Goal: Check status: Check status

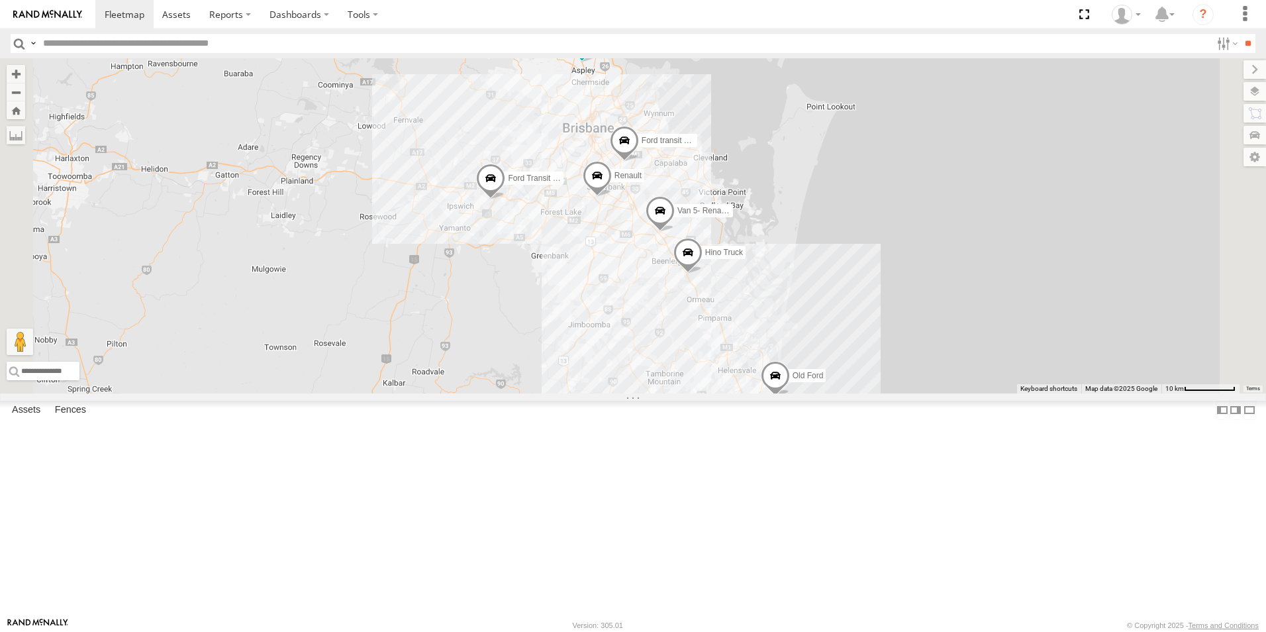
select select "**********"
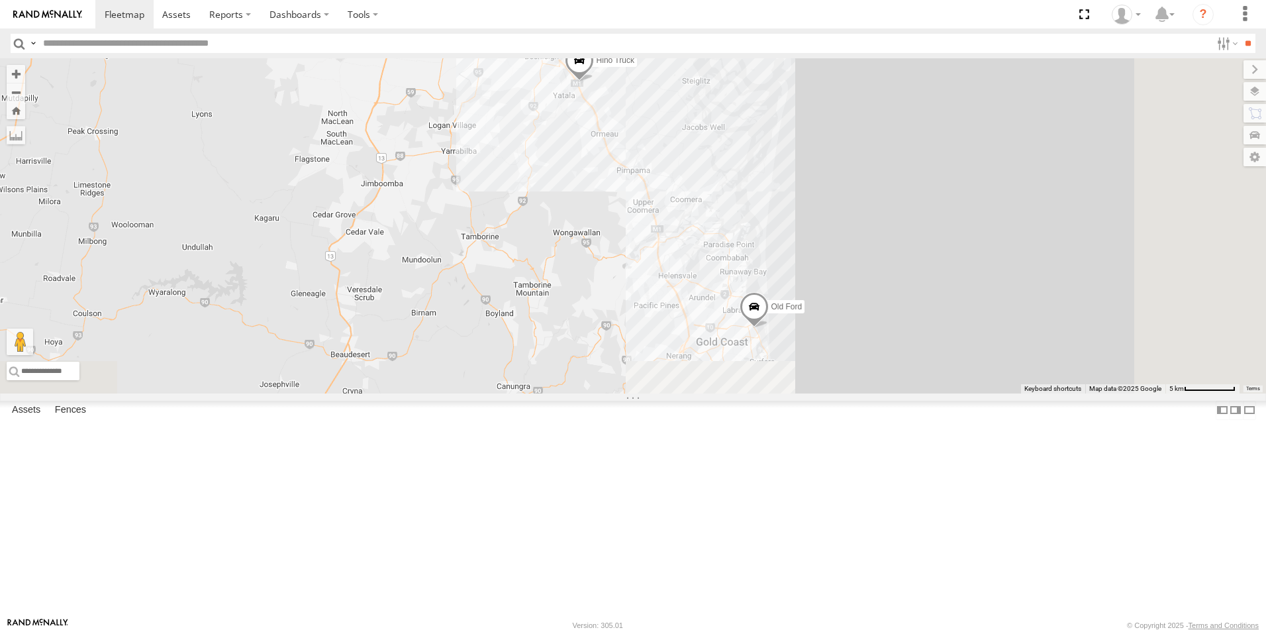
drag, startPoint x: 944, startPoint y: 535, endPoint x: 895, endPoint y: 345, distance: 196.2
click at [895, 345] on div "Hino Truck Ford transit (Little) Ford Transit (New) Renault Iveco Old Ford Van …" at bounding box center [633, 225] width 1266 height 335
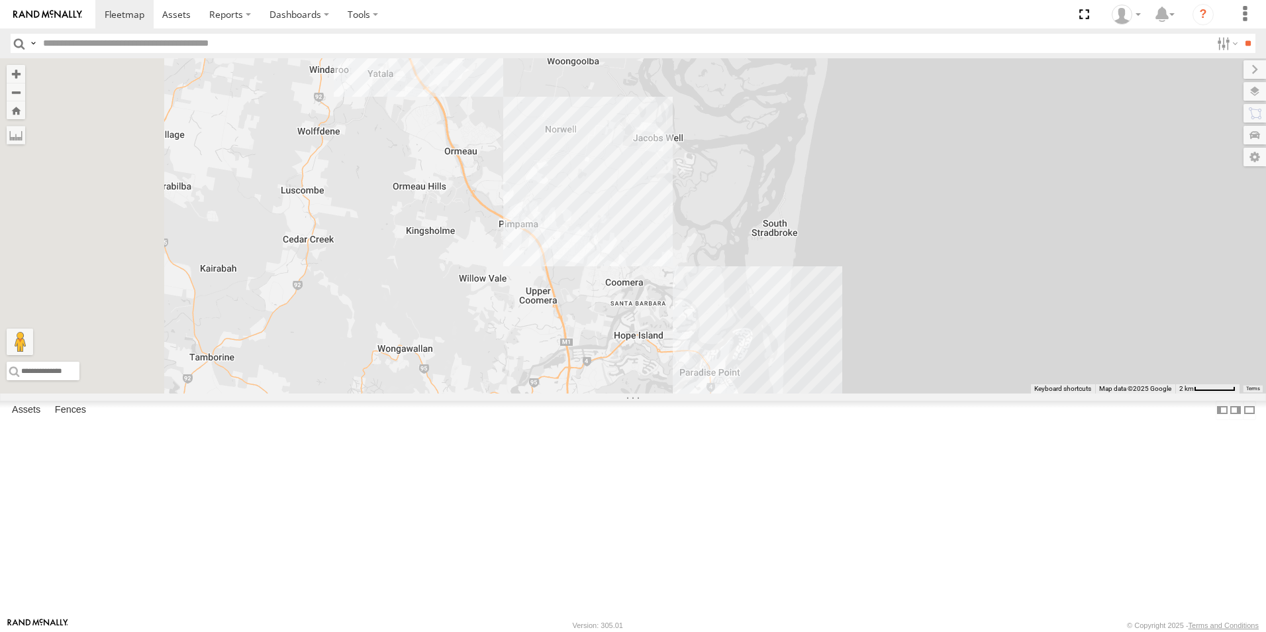
drag, startPoint x: 631, startPoint y: 283, endPoint x: 645, endPoint y: 403, distance: 120.6
click at [765, 393] on div "Hino Truck Ford transit (Little) Ford Transit (New) Renault Iveco Old Ford Van …" at bounding box center [633, 225] width 1266 height 335
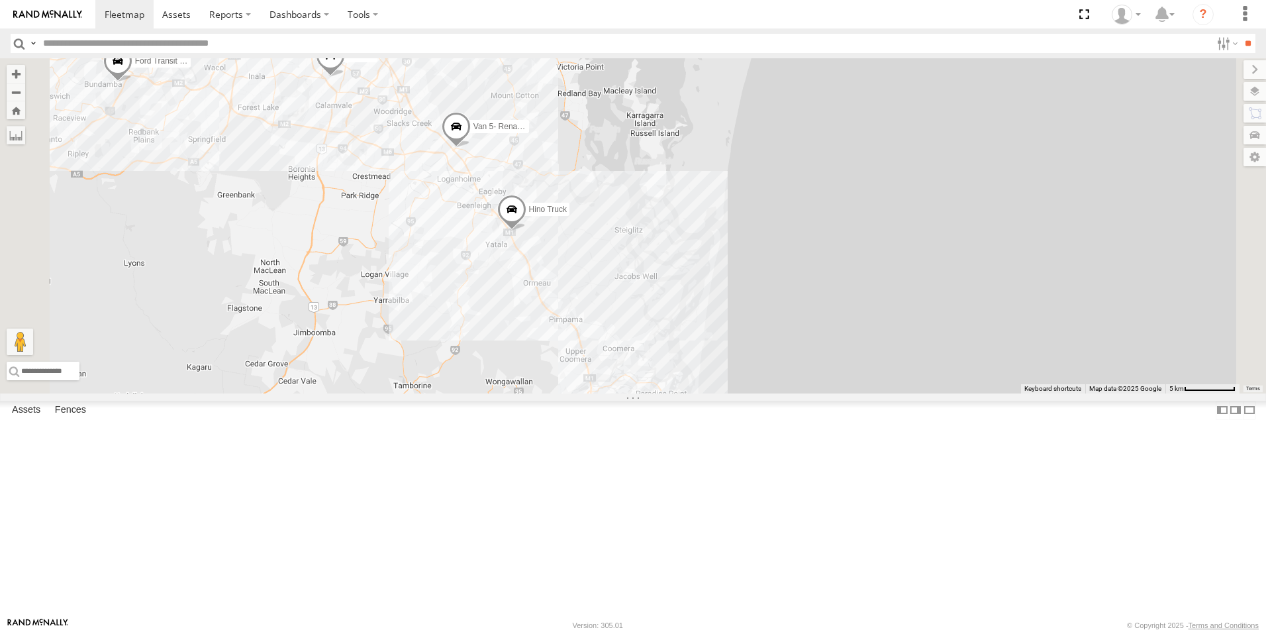
drag, startPoint x: 627, startPoint y: 273, endPoint x: 696, endPoint y: 348, distance: 102.1
click at [696, 348] on div "Hino Truck Ford transit (Little) Ford Transit (New) Renault Iveco Old Ford Van …" at bounding box center [633, 225] width 1266 height 335
click at [587, 129] on span "Van 5- Renault Master - 052•LI8" at bounding box center [529, 124] width 113 height 9
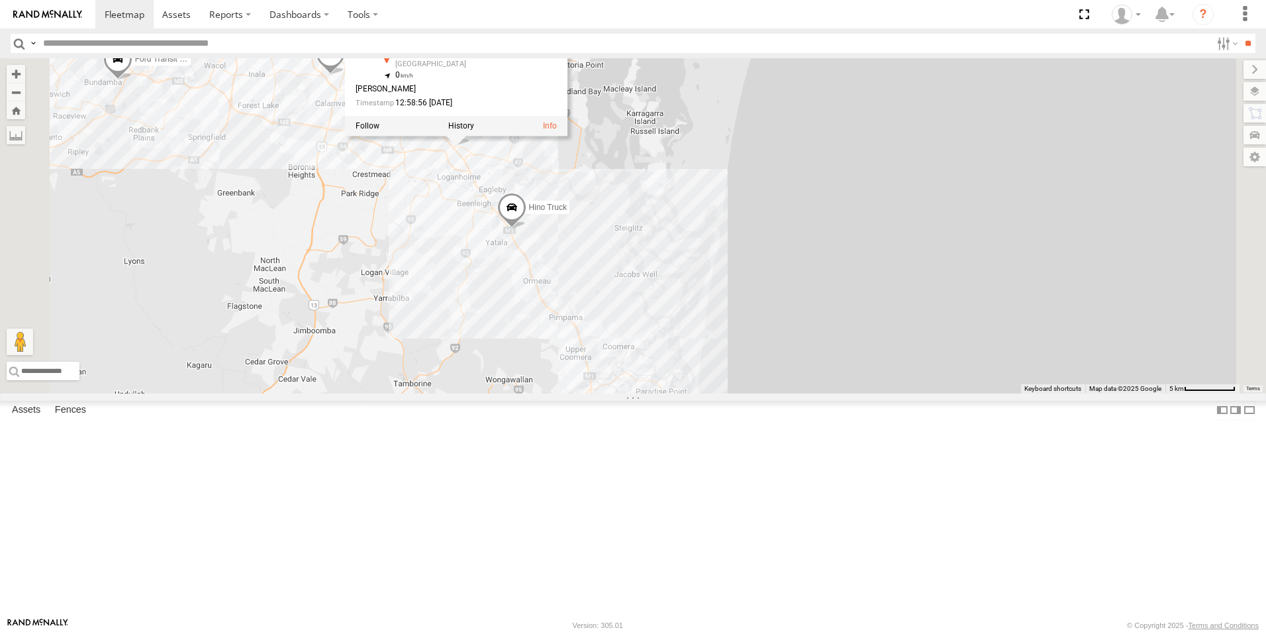
click at [694, 267] on div "Hino Truck Ford transit (Little) Ford Transit (New) Renault Iveco Old Ford Van …" at bounding box center [633, 225] width 1266 height 335
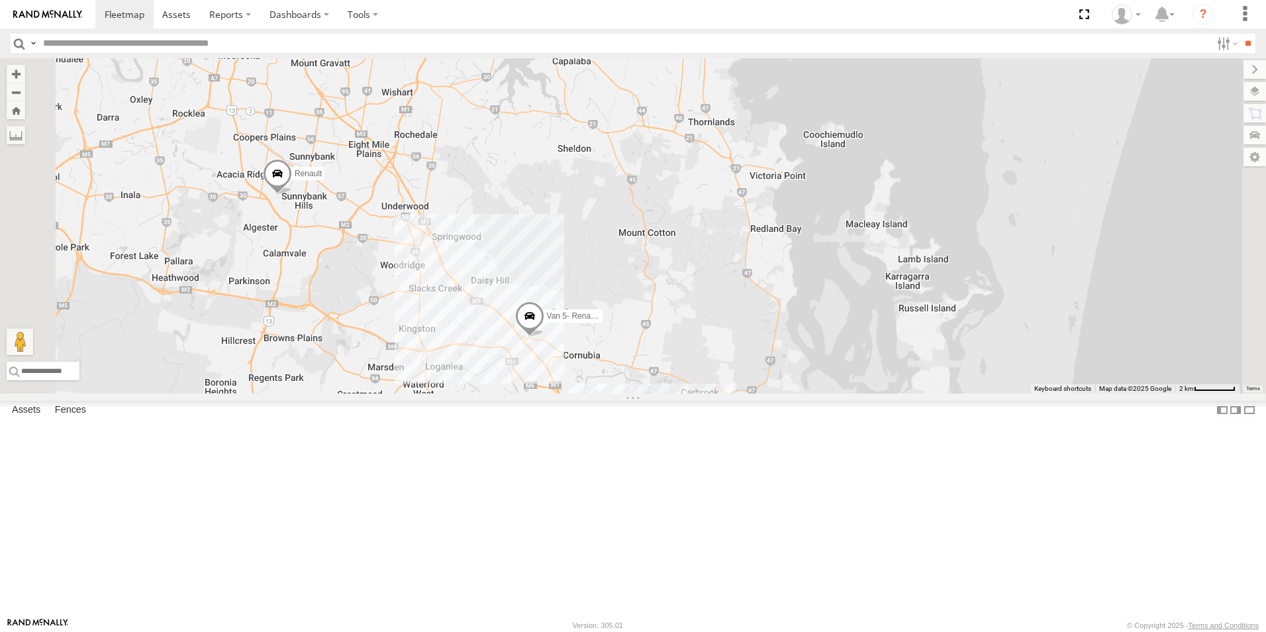
drag, startPoint x: 551, startPoint y: 111, endPoint x: 594, endPoint y: 246, distance: 141.7
click at [594, 246] on div "Hino Truck Ford transit (Little) Ford Transit (New) Renault Iveco Old Ford Van …" at bounding box center [633, 225] width 1266 height 335
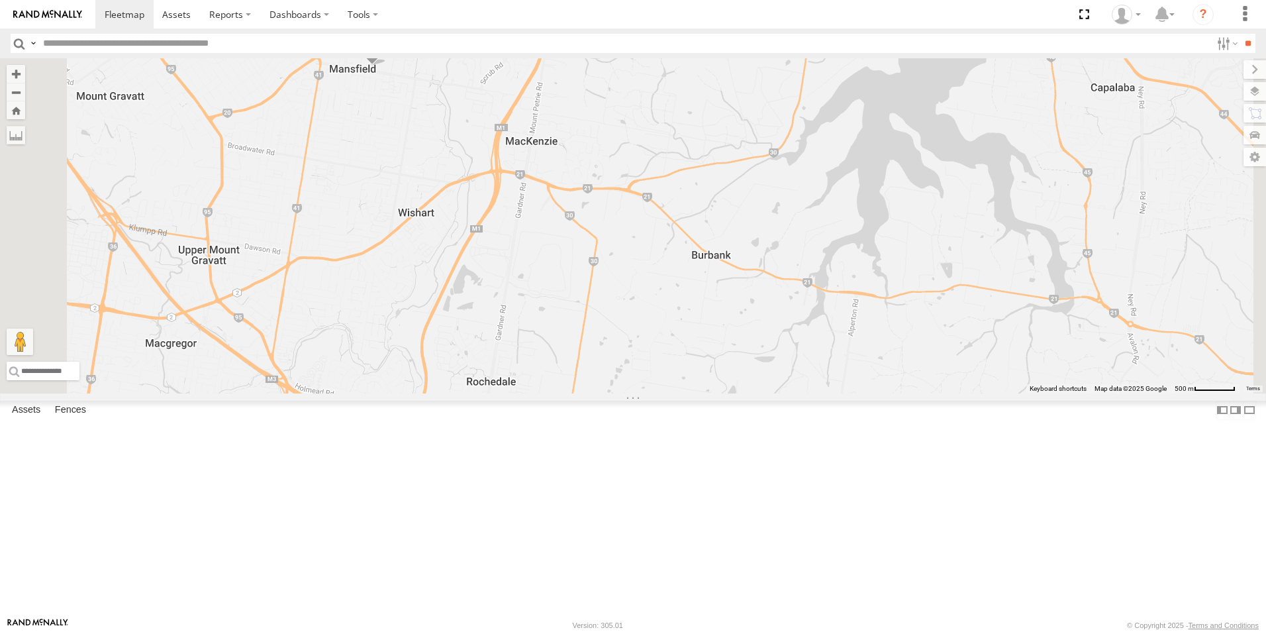
click at [453, 50] on span "Ford transit (Little)" at bounding box center [421, 44] width 64 height 9
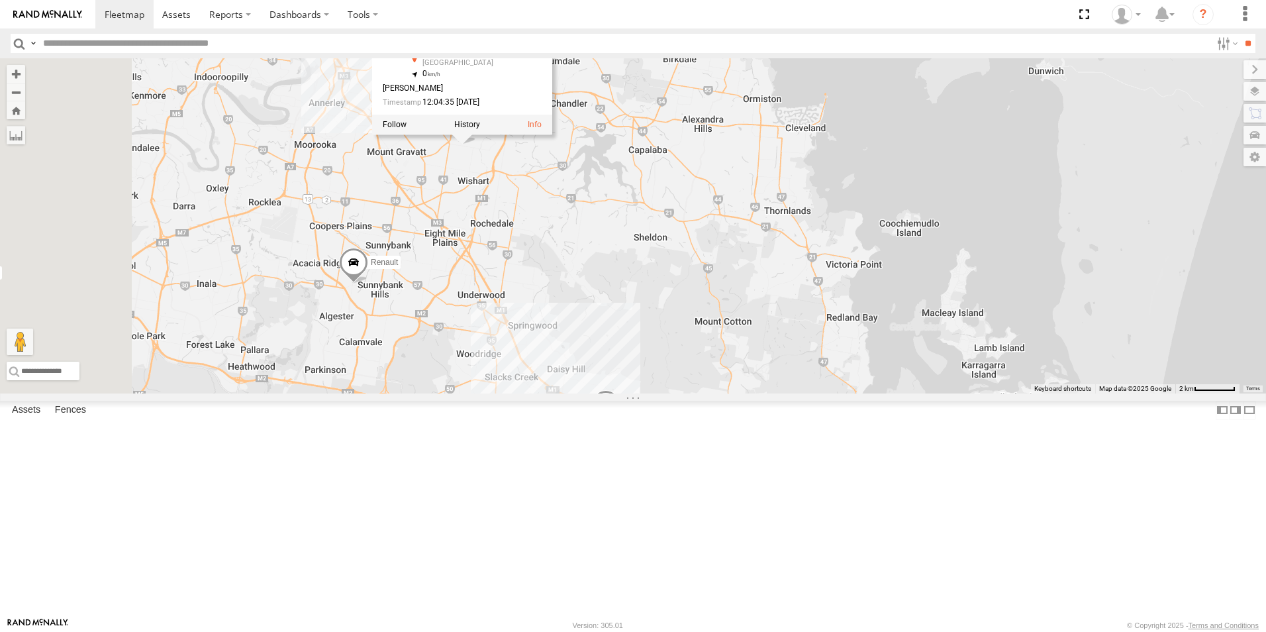
drag, startPoint x: 461, startPoint y: 423, endPoint x: 551, endPoint y: 394, distance: 95.3
click at [551, 393] on div "Hino Truck Ford transit (Little) Ford Transit (New) Renault Iveco Old Ford Van …" at bounding box center [633, 225] width 1266 height 335
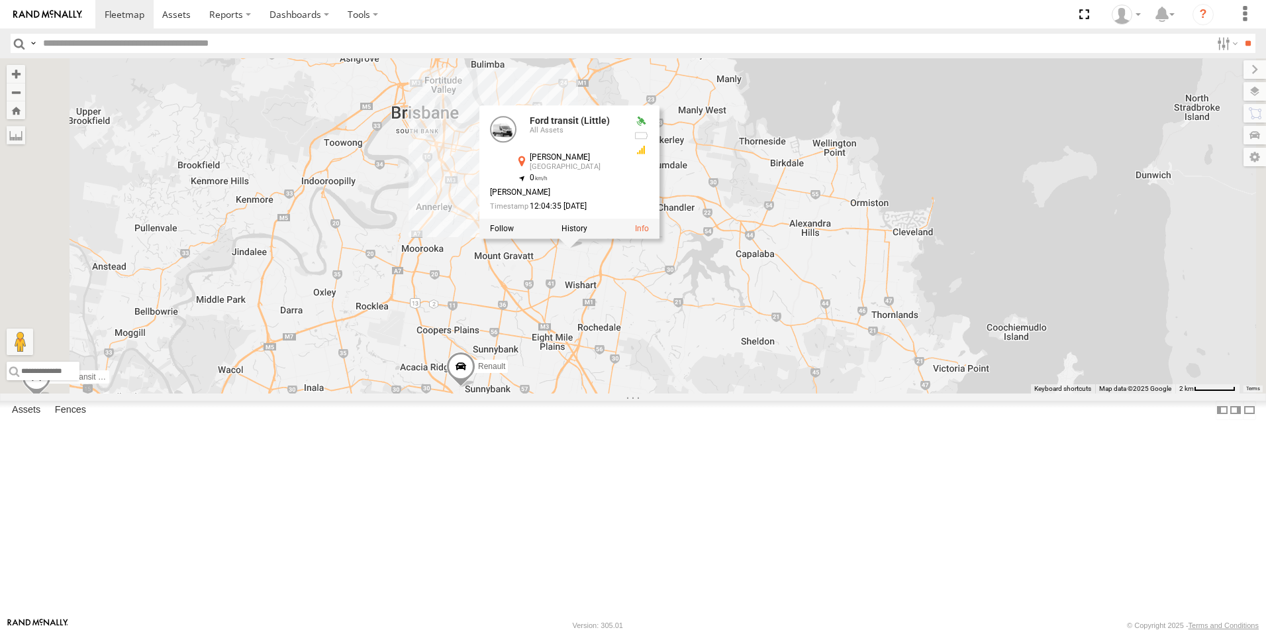
drag, startPoint x: 533, startPoint y: 350, endPoint x: 638, endPoint y: 422, distance: 127.1
click at [638, 393] on div "Hino Truck Ford transit (Little) Ford Transit (New) Renault Iveco Old Ford Van …" at bounding box center [633, 225] width 1266 height 335
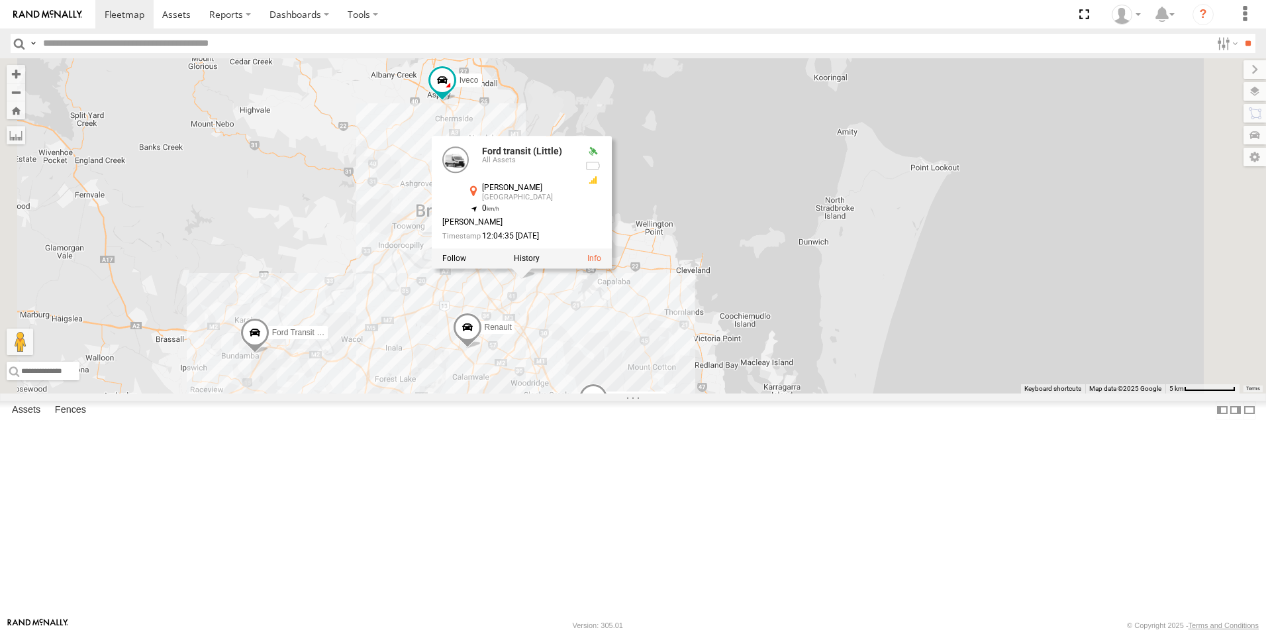
click at [620, 391] on div "Hino Truck Ford transit (Little) Ford Transit (New) Renault Iveco Old Ford Van …" at bounding box center [633, 225] width 1266 height 335
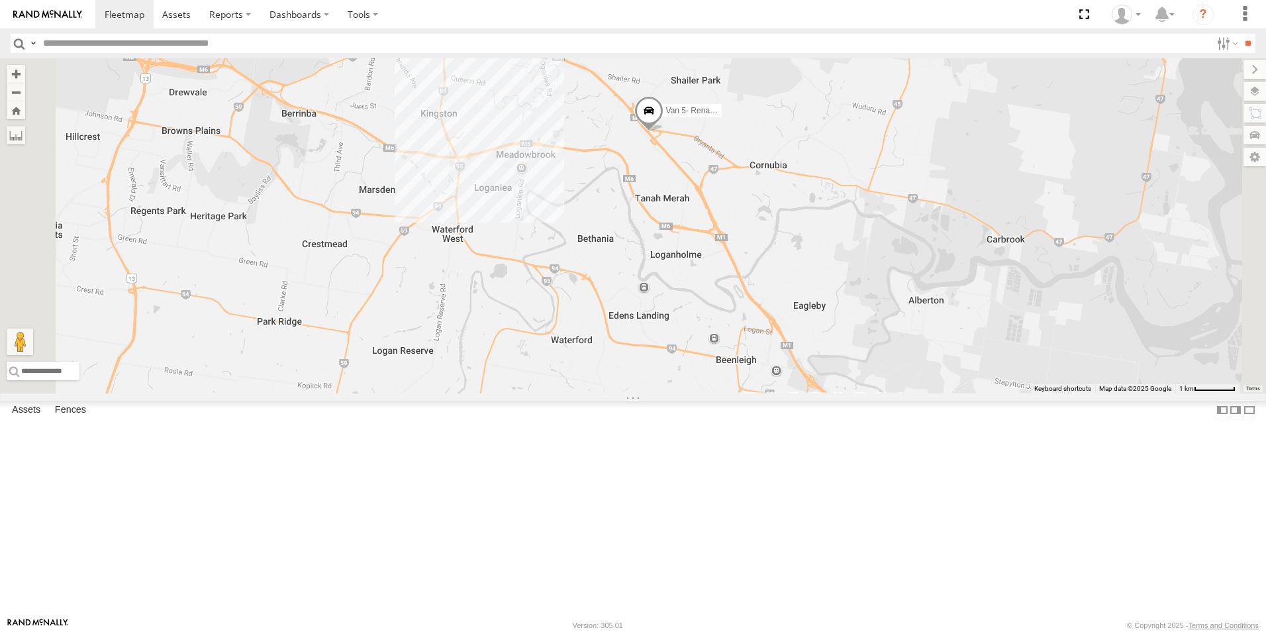
drag, startPoint x: 776, startPoint y: 167, endPoint x: 808, endPoint y: 261, distance: 100.1
click at [808, 261] on div "Hino Truck Ford transit (Little) Ford Transit (New) Renault Iveco Old Ford Van …" at bounding box center [633, 225] width 1266 height 335
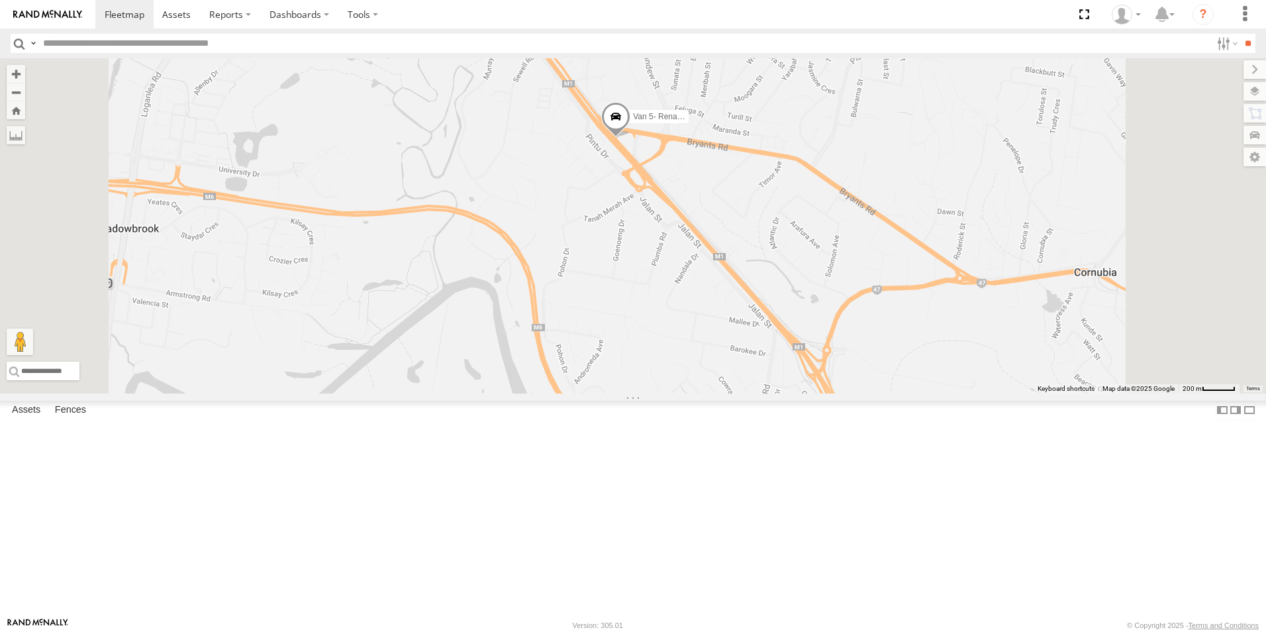
click at [746, 122] on span "Van 5- Renault Master - 052•LI8" at bounding box center [689, 117] width 113 height 9
click at [634, 123] on label at bounding box center [621, 118] width 26 height 9
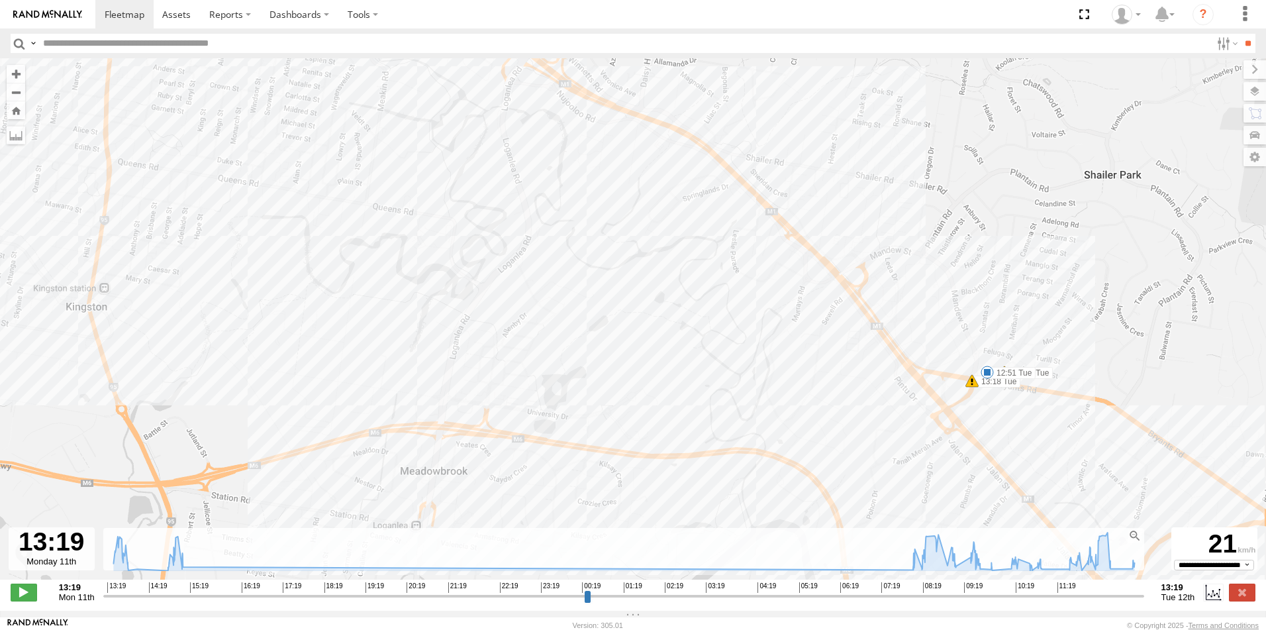
drag, startPoint x: 982, startPoint y: 355, endPoint x: 976, endPoint y: 335, distance: 20.9
click at [848, 216] on div "Van 5- Renault Master - 052•LI8 13:49 Mon 14:00 Mon 14:44 Mon 14:44 Mon 15:05 M…" at bounding box center [633, 325] width 1266 height 535
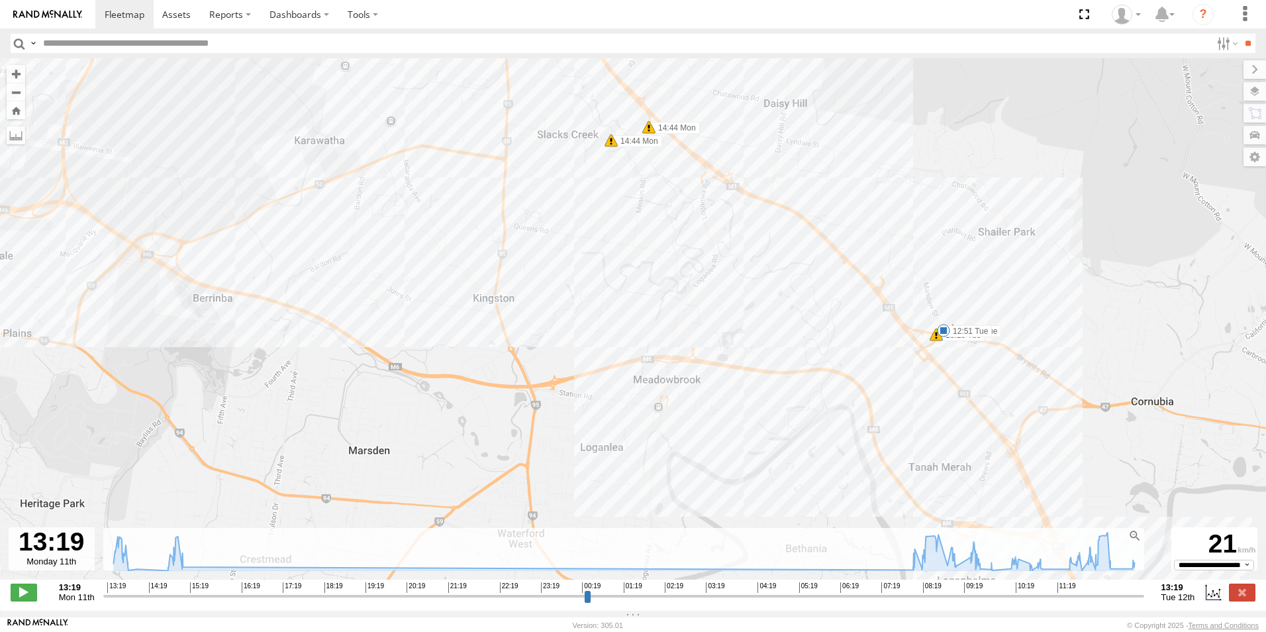
drag, startPoint x: 1005, startPoint y: 410, endPoint x: 991, endPoint y: 374, distance: 38.4
click at [984, 375] on div "Van 5- Renault Master - 052•LI8 13:49 Mon 14:00 Mon 14:44 Mon 14:44 Mon 15:05 M…" at bounding box center [633, 325] width 1266 height 535
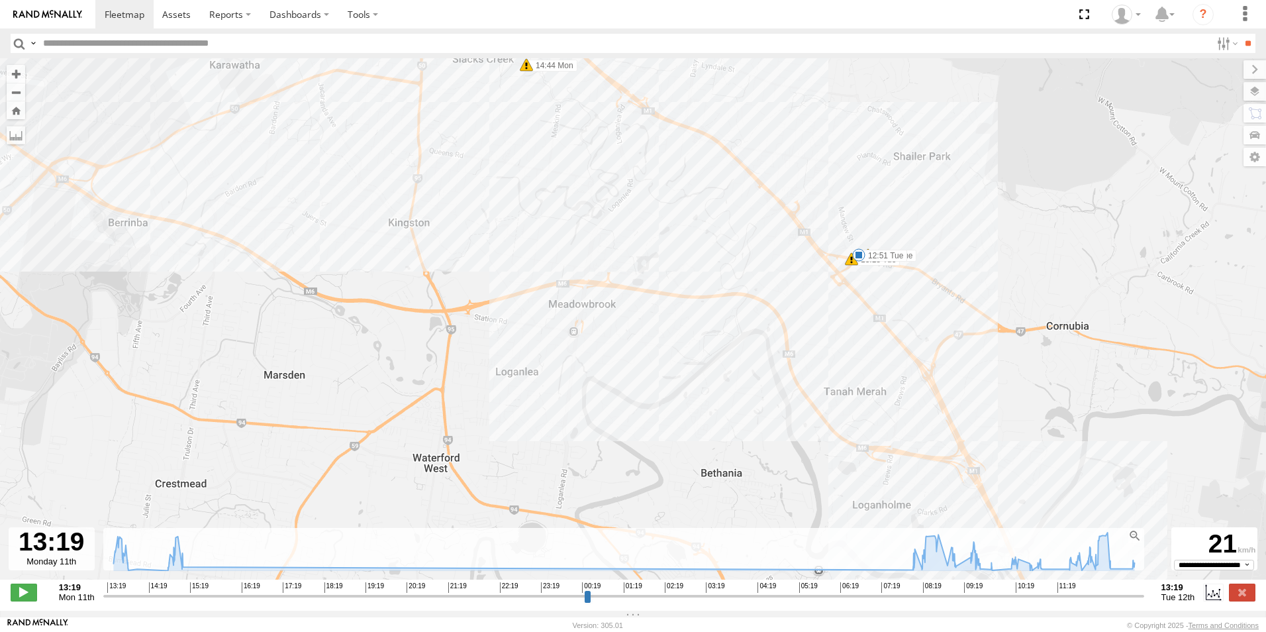
drag, startPoint x: 1037, startPoint y: 403, endPoint x: 969, endPoint y: 384, distance: 70.2
click at [963, 340] on div "Van 5- Renault Master - 052•LI8 13:49 Mon 14:00 Mon 14:44 Mon 14:44 Mon 15:05 M…" at bounding box center [633, 325] width 1266 height 535
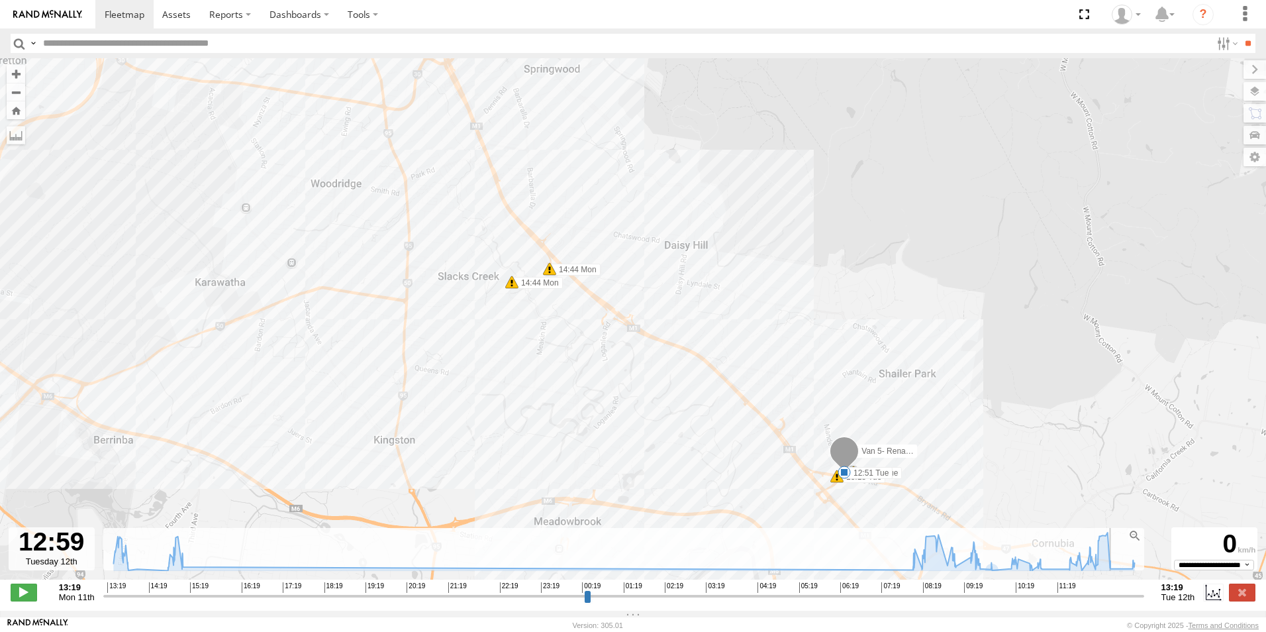
drag, startPoint x: 901, startPoint y: 603, endPoint x: 1125, endPoint y: 571, distance: 226.7
click at [1125, 589] on input "range" at bounding box center [623, 595] width 1041 height 13
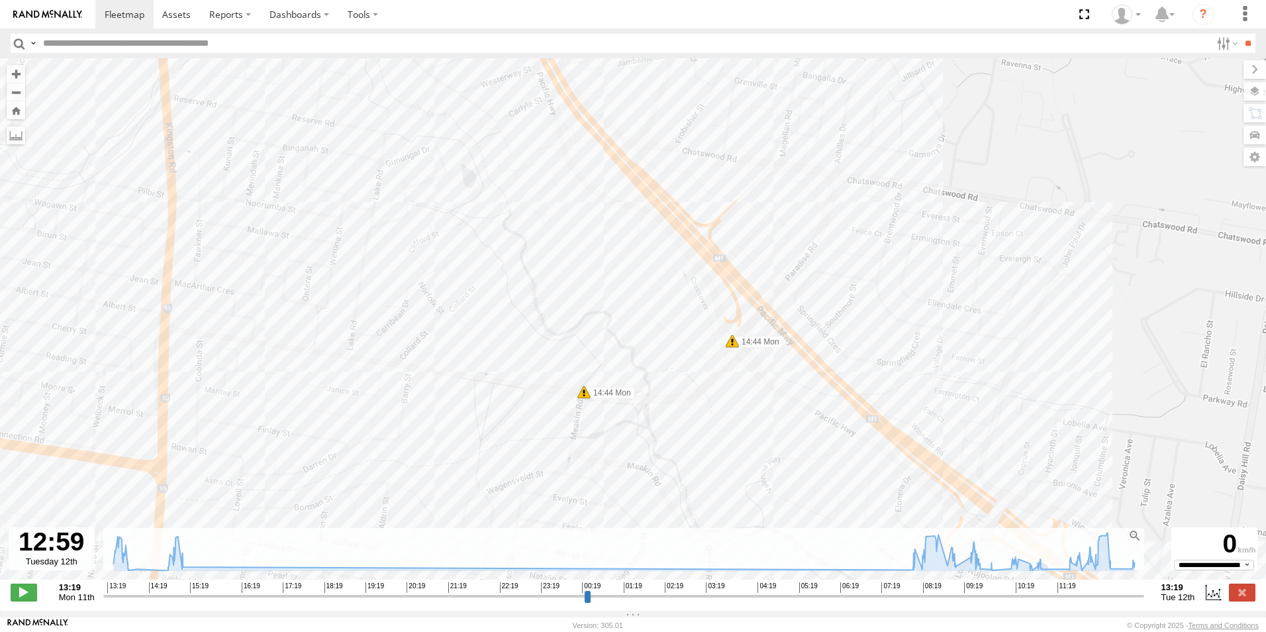
drag, startPoint x: 469, startPoint y: 230, endPoint x: 639, endPoint y: 427, distance: 260.0
click at [702, 451] on div "Van 5- Renault Master - 052•LI8 13:49 Mon 14:00 Mon 14:44 Mon 14:44 Mon 15:05 M…" at bounding box center [633, 325] width 1266 height 535
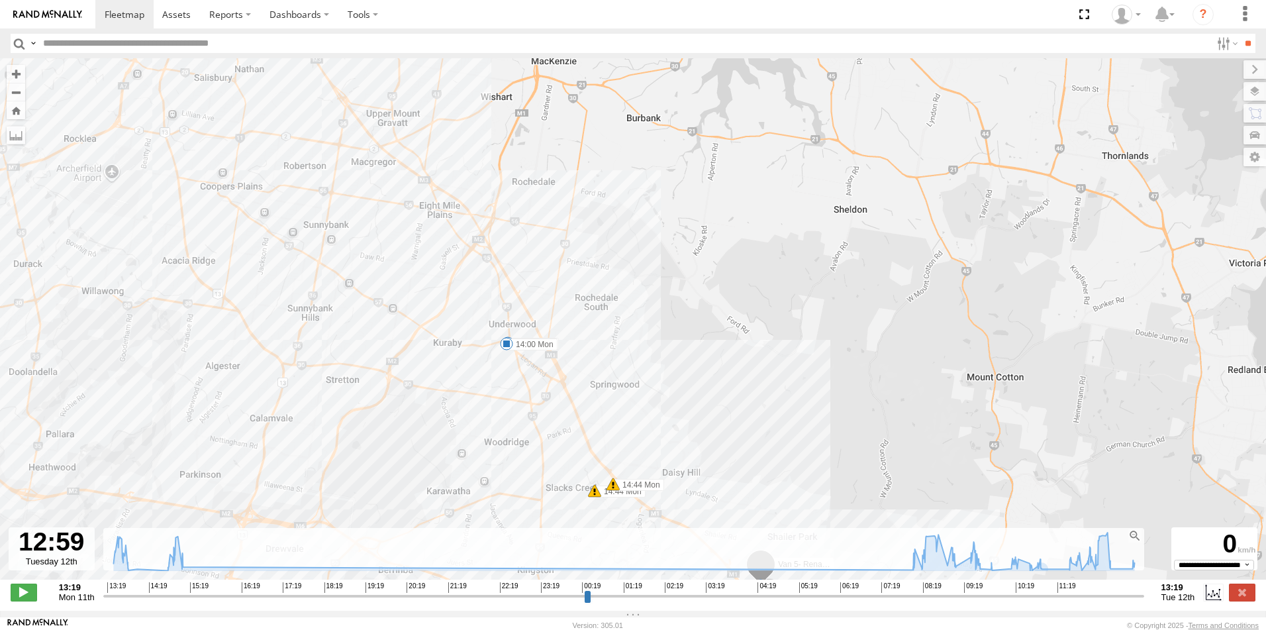
drag, startPoint x: 504, startPoint y: 301, endPoint x: 547, endPoint y: 397, distance: 104.9
click at [547, 397] on div "Van 5- Renault Master - 052•LI8 13:49 Mon 14:00 Mon 14:44 Mon 14:44 Mon 15:05 M…" at bounding box center [633, 325] width 1266 height 535
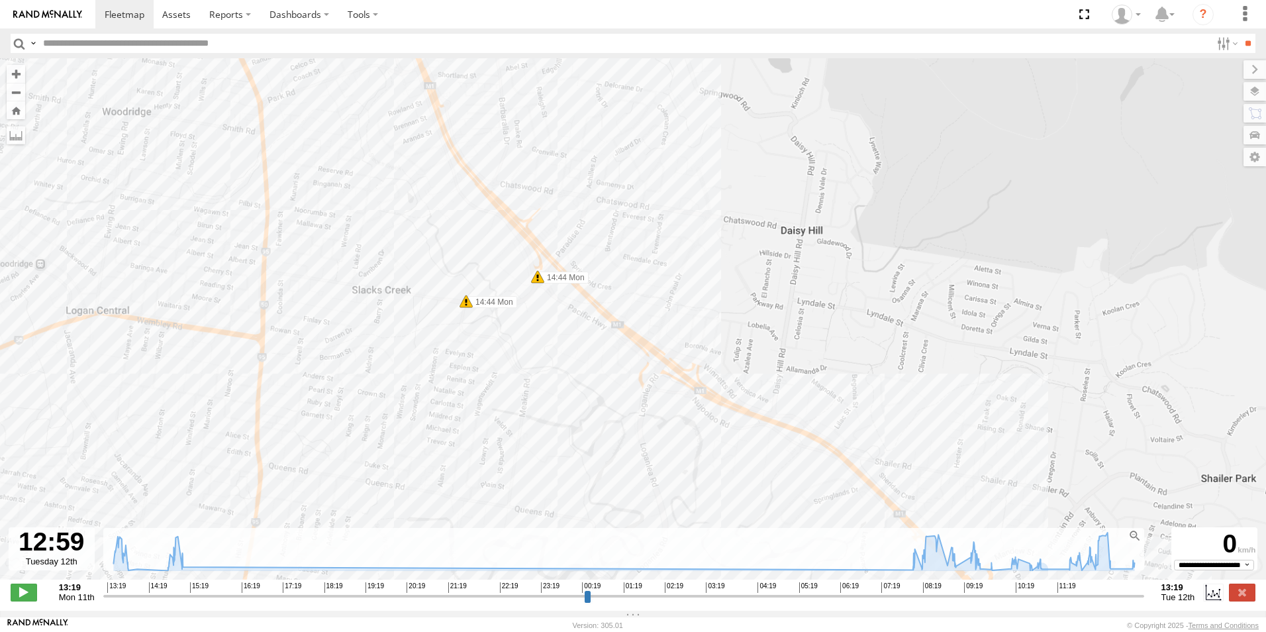
drag, startPoint x: 534, startPoint y: 373, endPoint x: 397, endPoint y: 94, distance: 311.2
click at [397, 94] on div "Van 5- Renault Master - 052•LI8 13:49 Mon 14:00 Mon 14:44 Mon 14:44 Mon 15:05 M…" at bounding box center [633, 325] width 1266 height 535
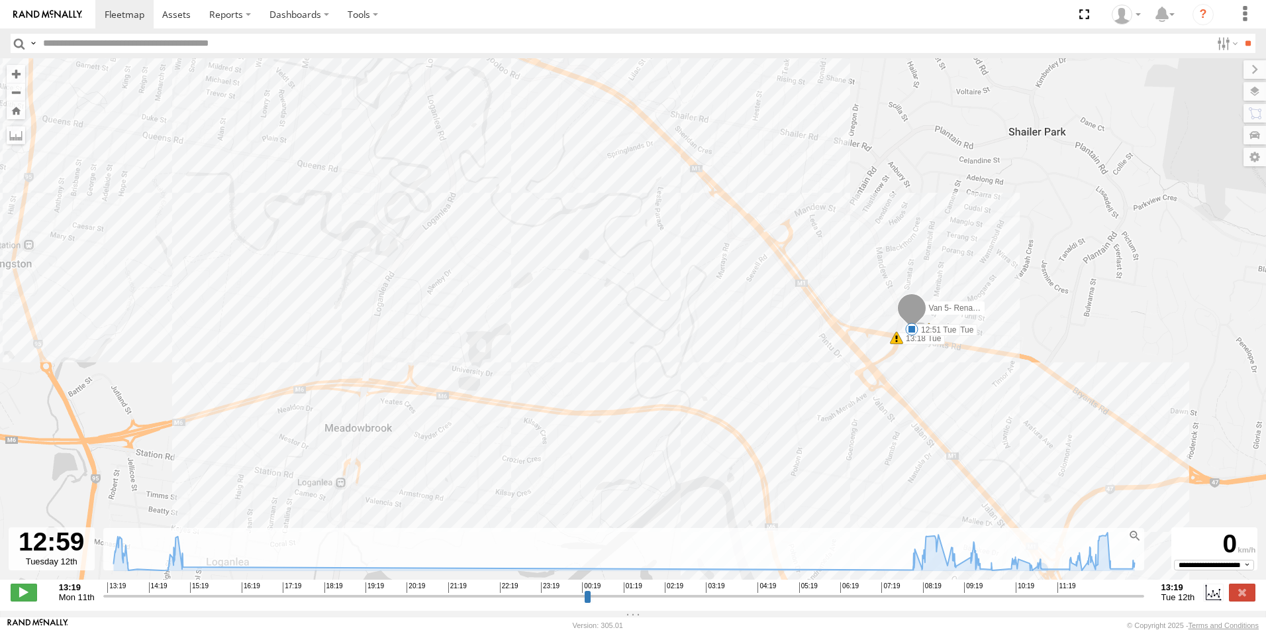
drag, startPoint x: 594, startPoint y: 412, endPoint x: 473, endPoint y: 150, distance: 288.8
click at [384, 64] on div "Van 5- Renault Master - 052•LI8 13:49 Mon 14:00 Mon 14:44 Mon 14:44 Mon 15:05 M…" at bounding box center [633, 325] width 1266 height 535
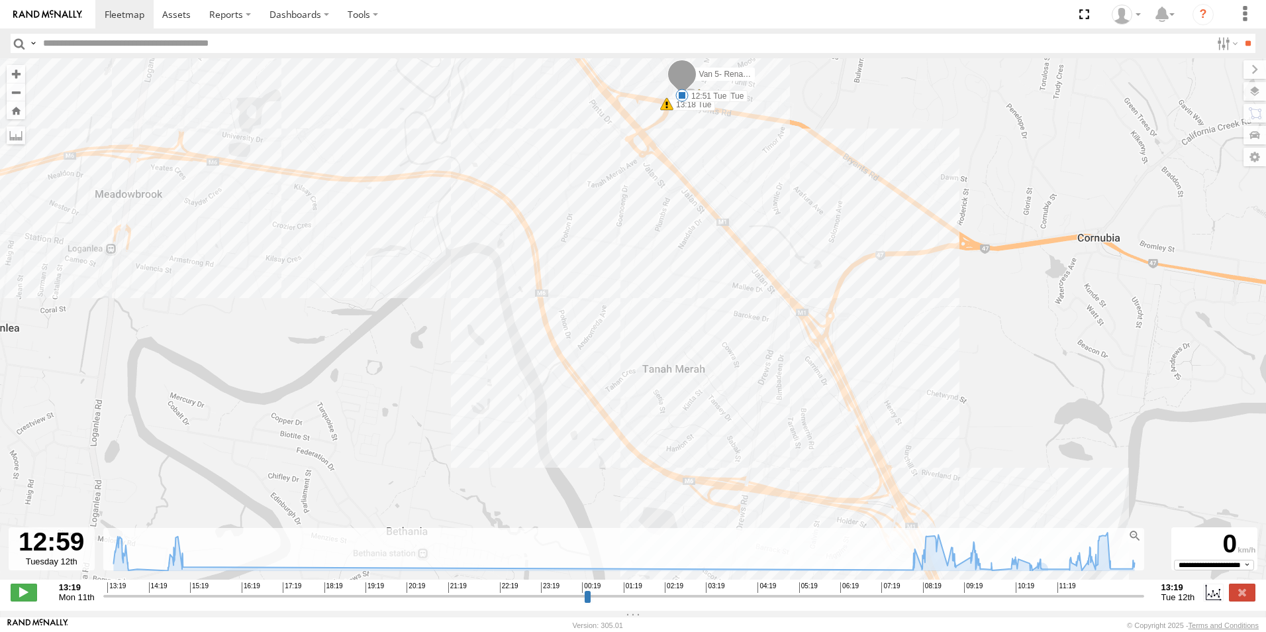
drag, startPoint x: 548, startPoint y: 265, endPoint x: 328, endPoint y: 34, distance: 318.9
click at [328, 34] on body at bounding box center [633, 316] width 1266 height 632
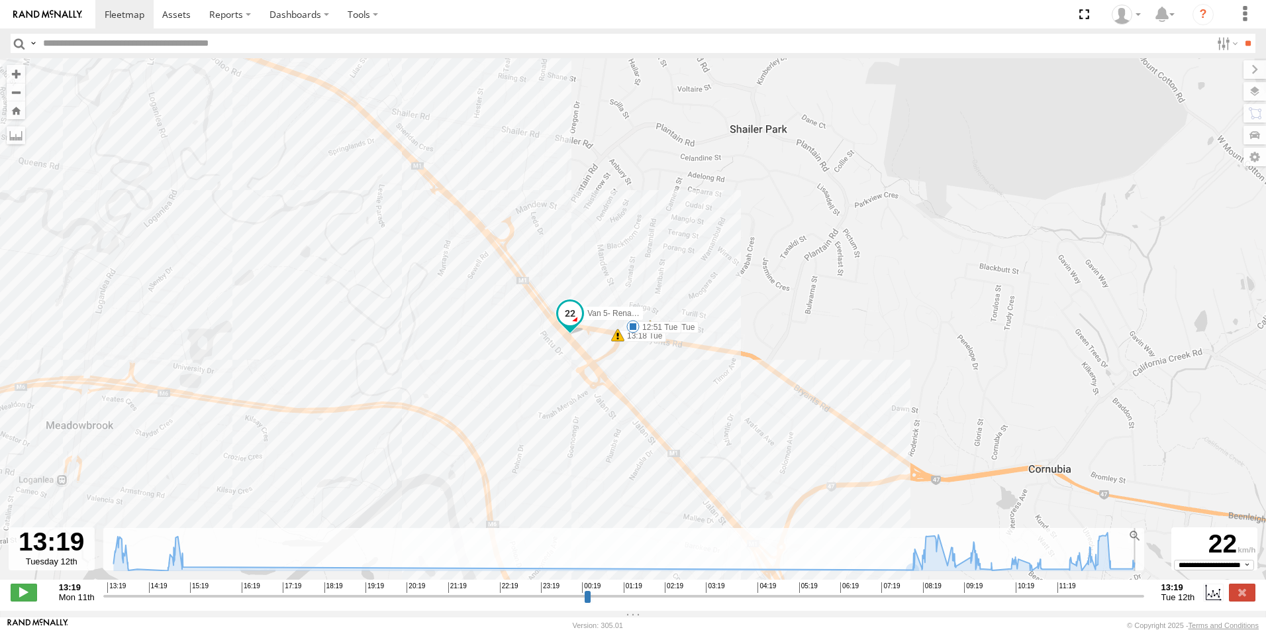
drag, startPoint x: 107, startPoint y: 602, endPoint x: 1158, endPoint y: 520, distance: 1053.8
click at [1144, 589] on input "range" at bounding box center [623, 595] width 1041 height 13
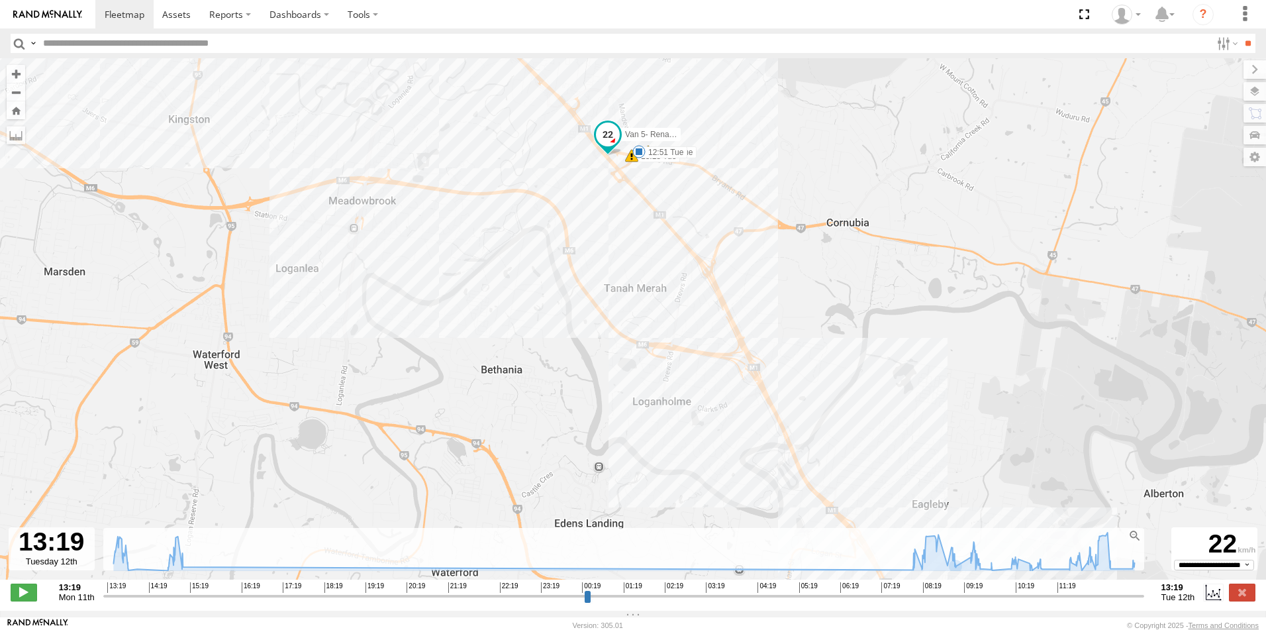
drag, startPoint x: 917, startPoint y: 479, endPoint x: 819, endPoint y: 287, distance: 216.1
click at [819, 287] on div "Van 5- Renault Master - 052•LI8 13:49 Mon 14:00 Mon 14:44 Mon 14:44 Mon 15:05 M…" at bounding box center [633, 325] width 1266 height 535
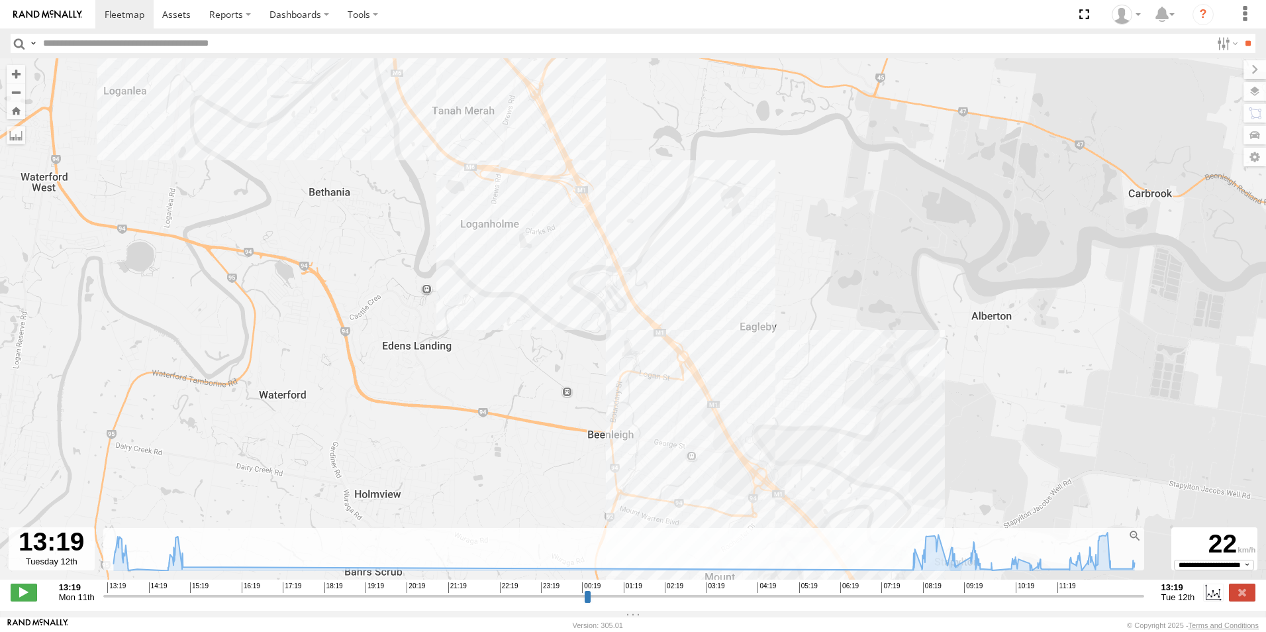
drag, startPoint x: 893, startPoint y: 358, endPoint x: 721, endPoint y: 181, distance: 247.2
click at [721, 181] on div "Van 5- Renault Master - 052•LI8 13:49 Mon 14:00 Mon 14:44 Mon 14:44 Mon 15:05 M…" at bounding box center [633, 325] width 1266 height 535
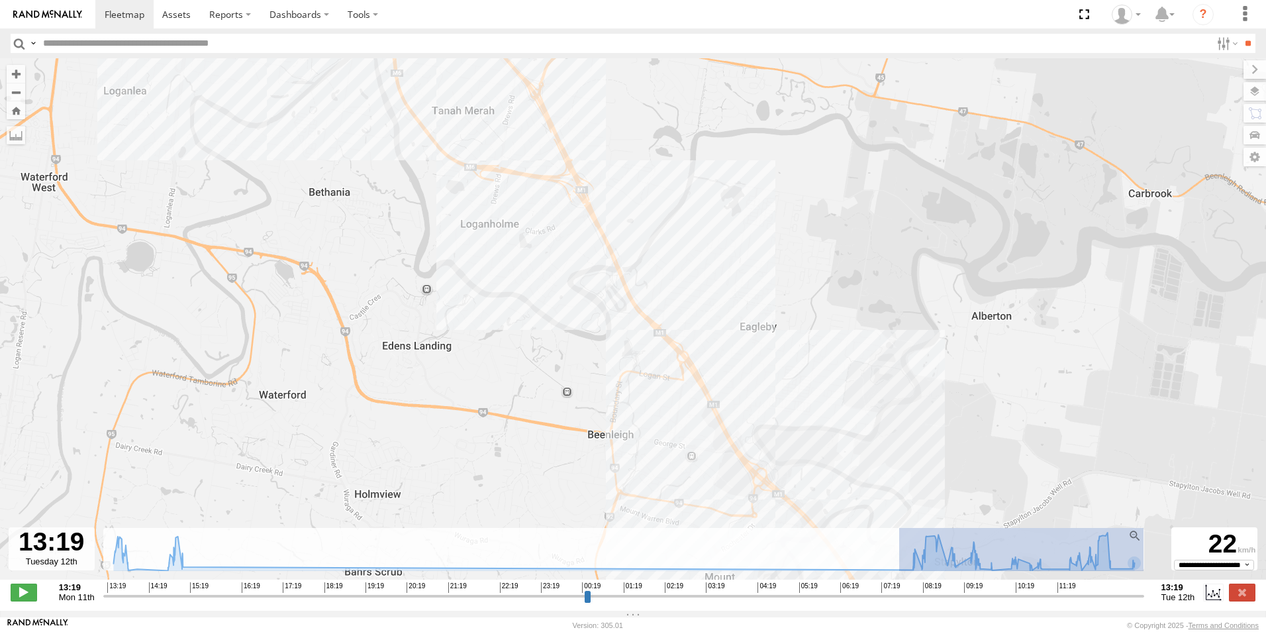
drag, startPoint x: 898, startPoint y: 557, endPoint x: 1147, endPoint y: 550, distance: 249.0
click at [1147, 550] on div "← Move left → Move right ↑ Move up ↓ Move down + Zoom in - Zoom out Home Jump l…" at bounding box center [633, 334] width 1266 height 552
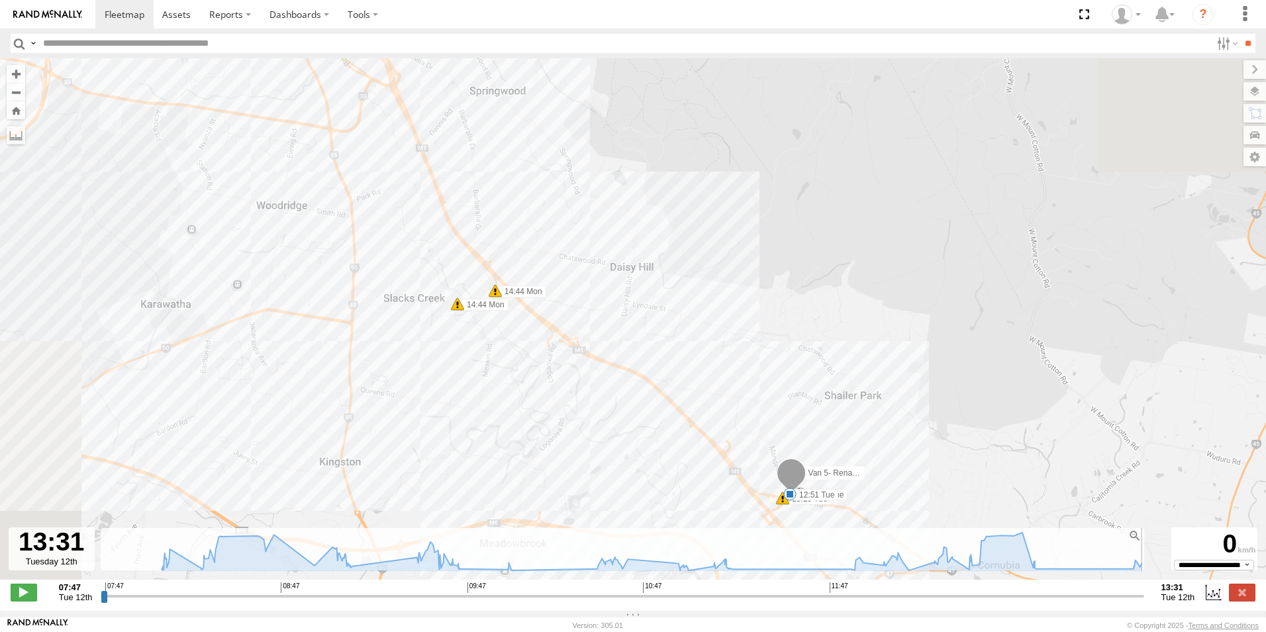
drag, startPoint x: 103, startPoint y: 602, endPoint x: 1185, endPoint y: 447, distance: 1093.5
type input "**********"
click at [1143, 589] on input "range" at bounding box center [622, 595] width 1043 height 13
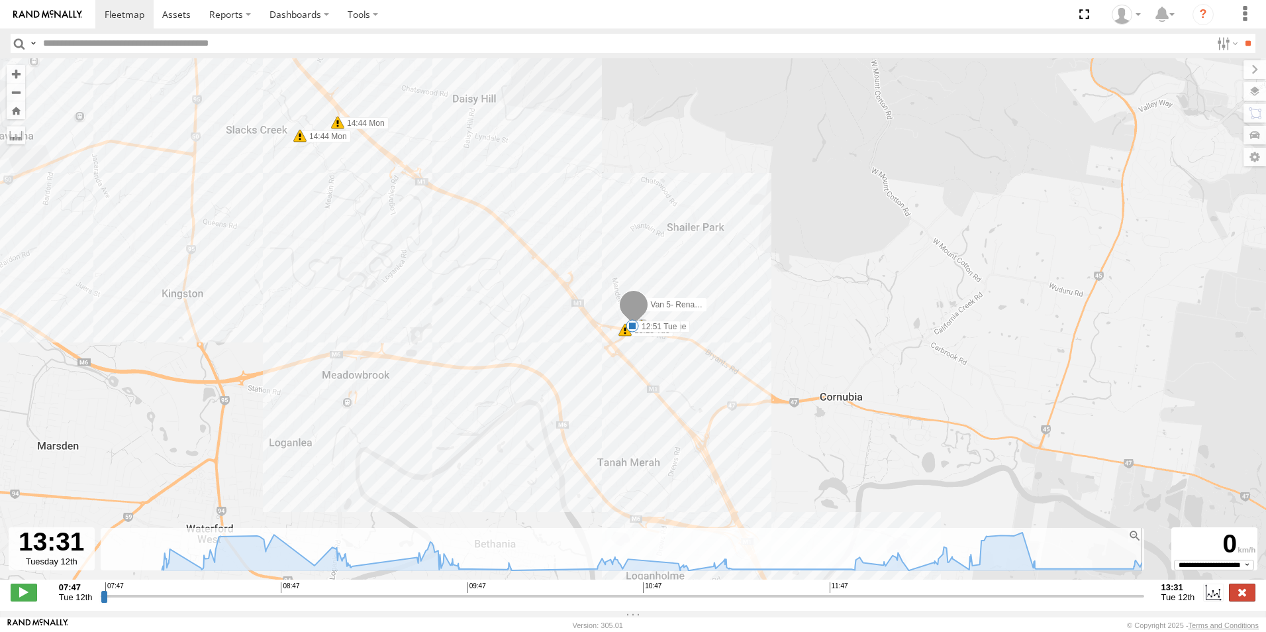
click at [1234, 600] on label at bounding box center [1242, 591] width 26 height 17
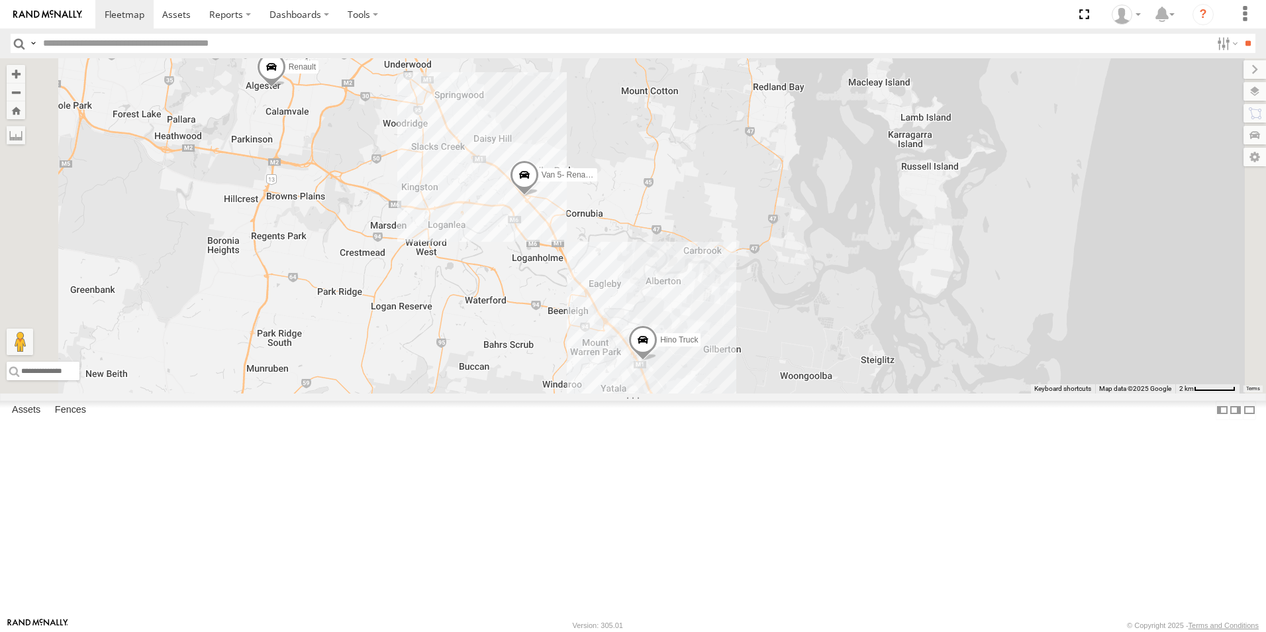
drag, startPoint x: 530, startPoint y: 310, endPoint x: 624, endPoint y: 393, distance: 125.3
click at [624, 393] on div "Van 5- Renault Master - 052•LI8 Hino Truck Renault" at bounding box center [633, 225] width 1266 height 335
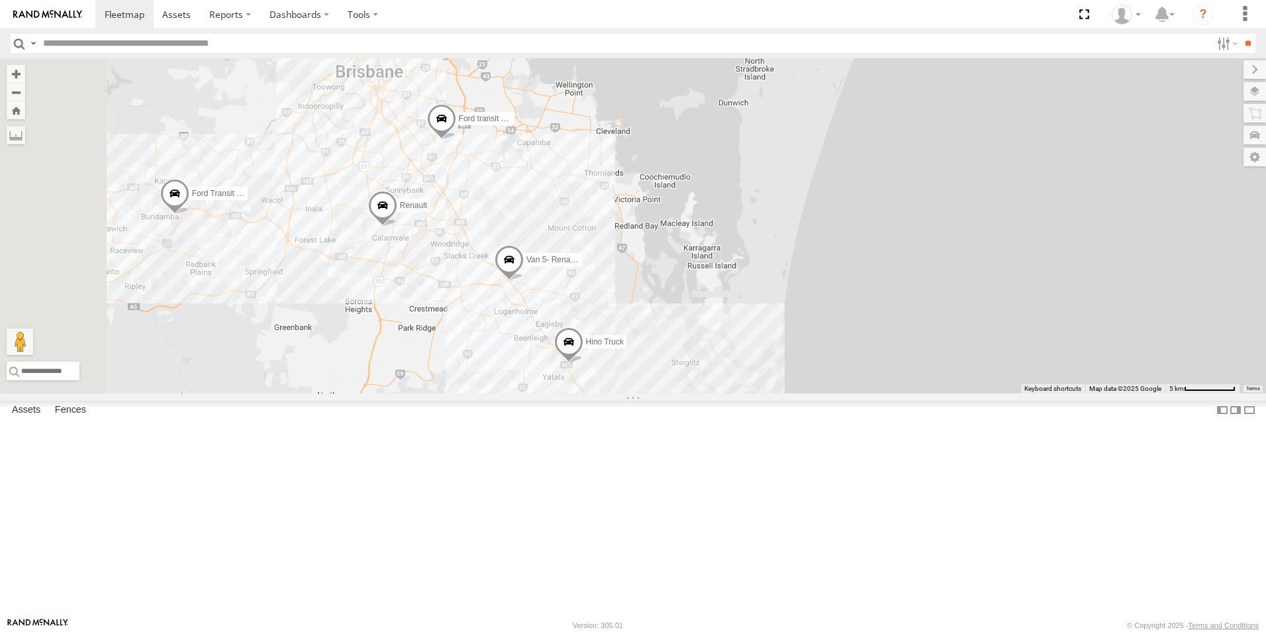
drag, startPoint x: 544, startPoint y: 310, endPoint x: 577, endPoint y: 375, distance: 72.5
click at [577, 375] on div "Van 5- Renault Master - 052•LI8 Hino Truck Renault Ford transit (Little) Ford T…" at bounding box center [633, 225] width 1266 height 335
